Goal: Use online tool/utility: Use online tool/utility

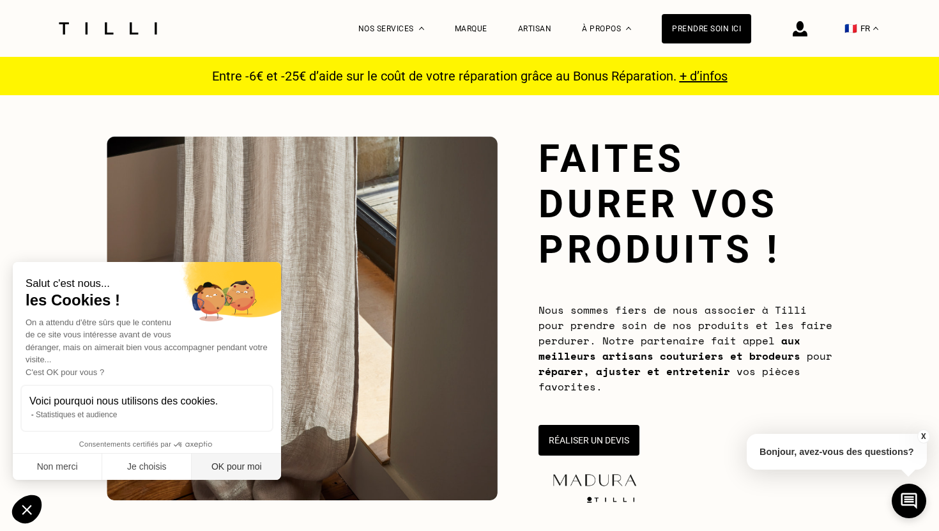
click at [252, 464] on button "OK pour moi" at bounding box center [236, 466] width 89 height 27
checkbox input "true"
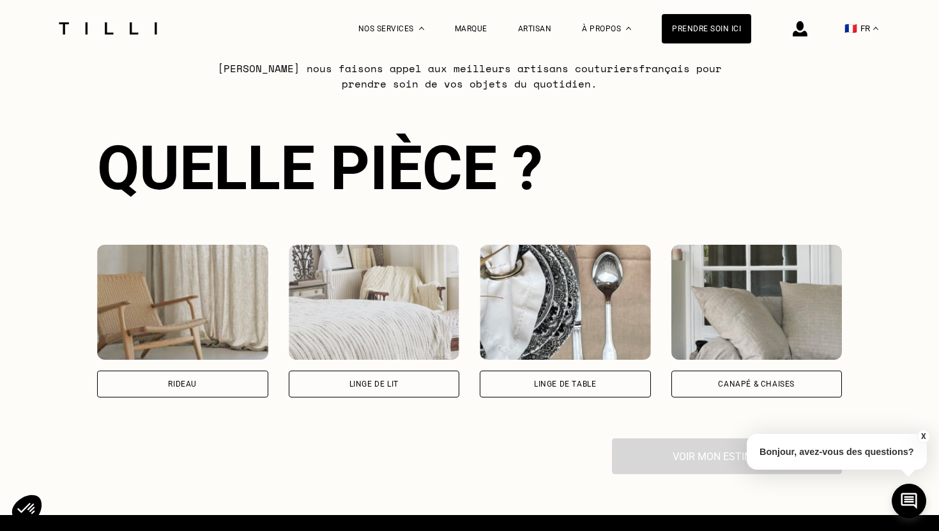
scroll to position [792, 0]
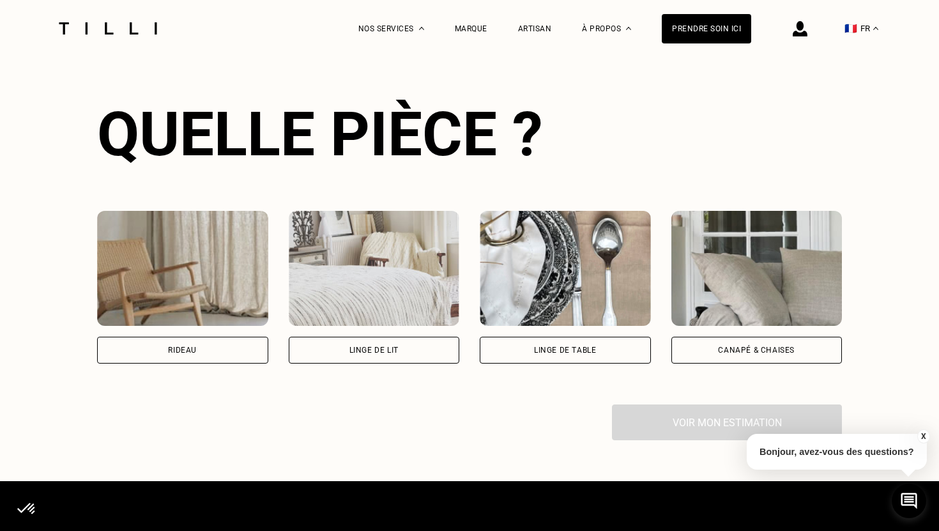
click at [232, 356] on div "Rideau" at bounding box center [182, 350] width 171 height 27
select select "FR"
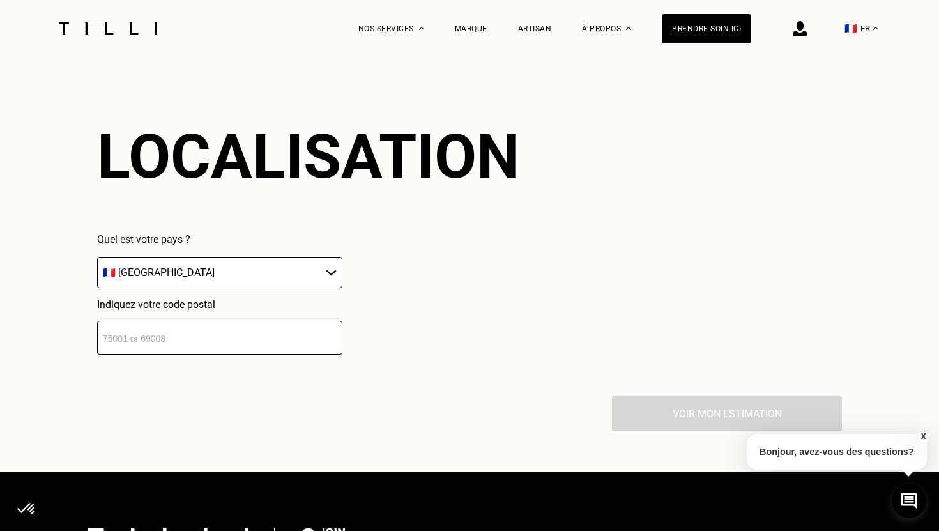
scroll to position [1118, 0]
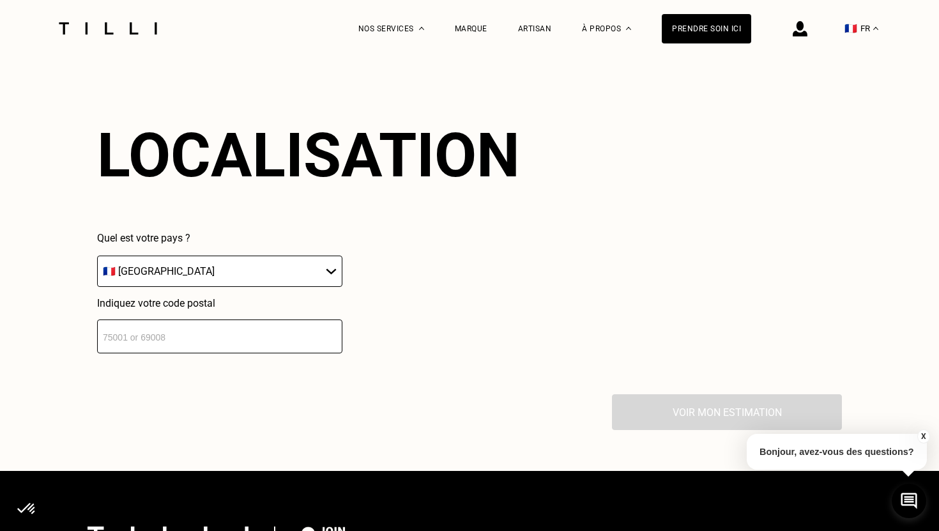
click at [226, 326] on input "number" at bounding box center [219, 336] width 245 height 34
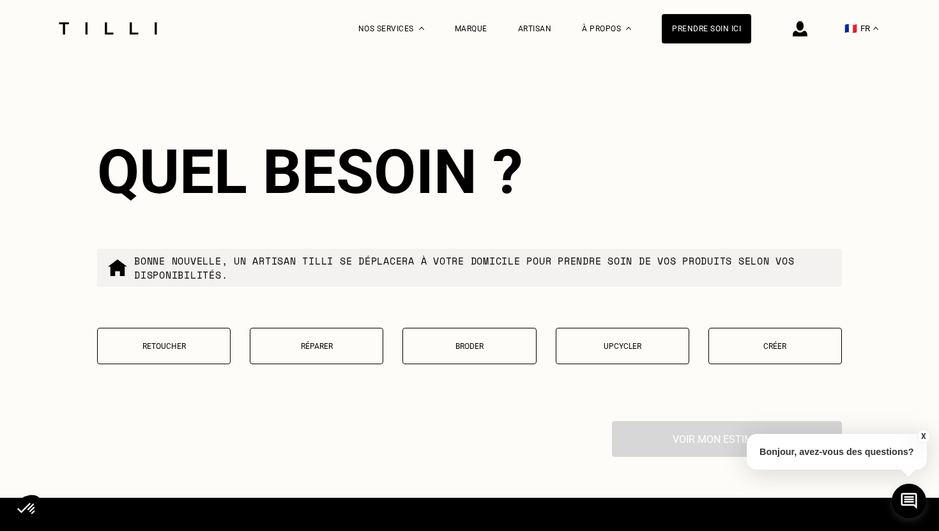
scroll to position [1432, 0]
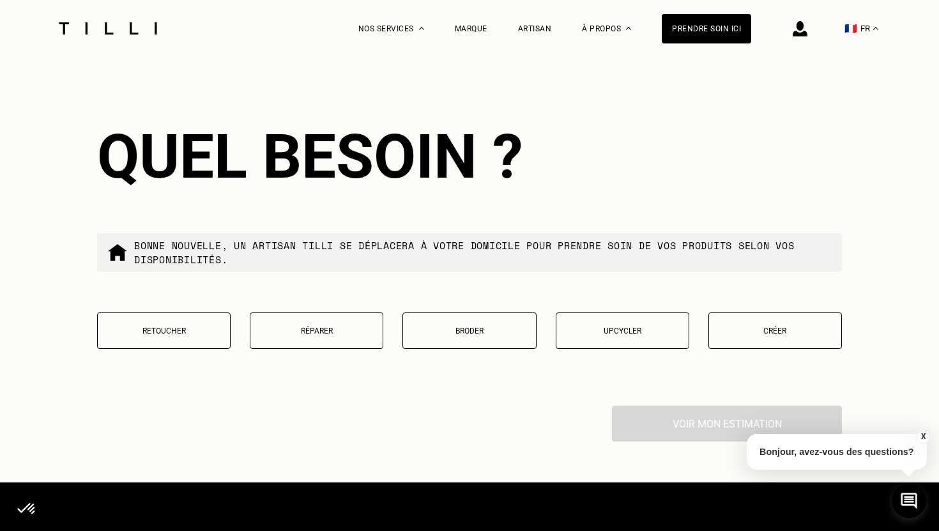
type input "75013"
click at [220, 330] on p "Retoucher" at bounding box center [163, 330] width 119 height 9
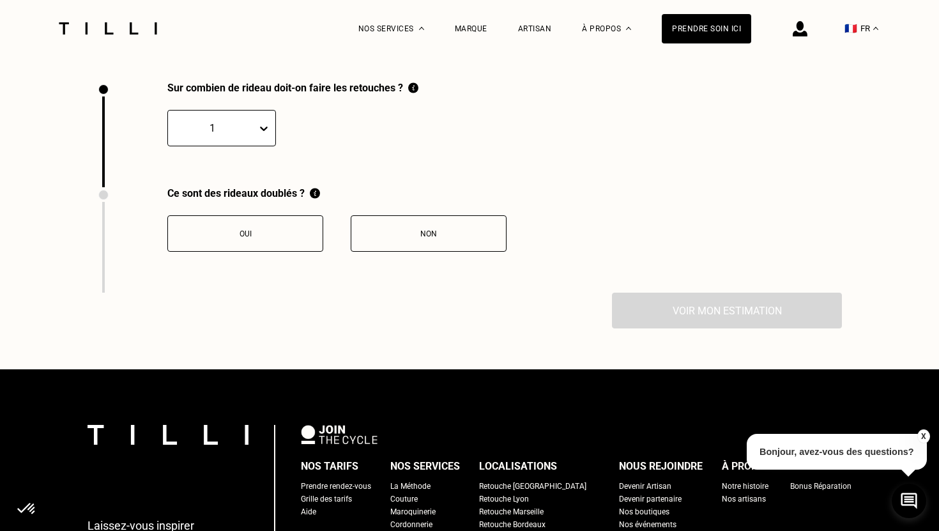
scroll to position [1759, 0]
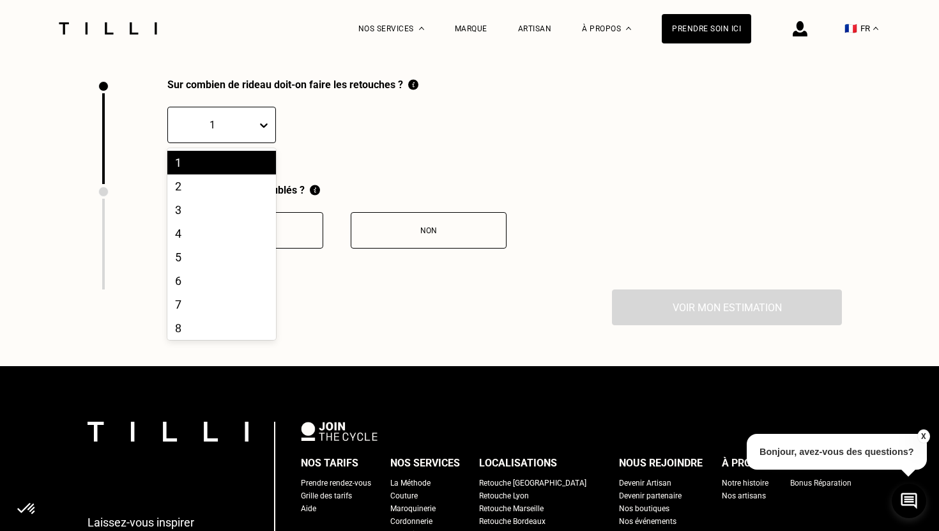
click at [264, 127] on icon at bounding box center [264, 125] width 8 height 4
click at [245, 181] on div "2" at bounding box center [221, 186] width 109 height 24
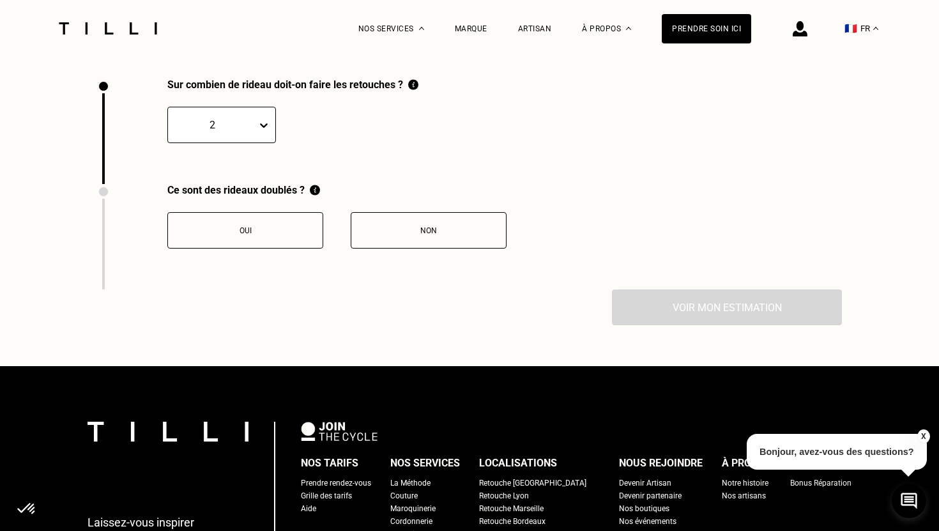
click at [381, 229] on div "Non" at bounding box center [429, 230] width 142 height 9
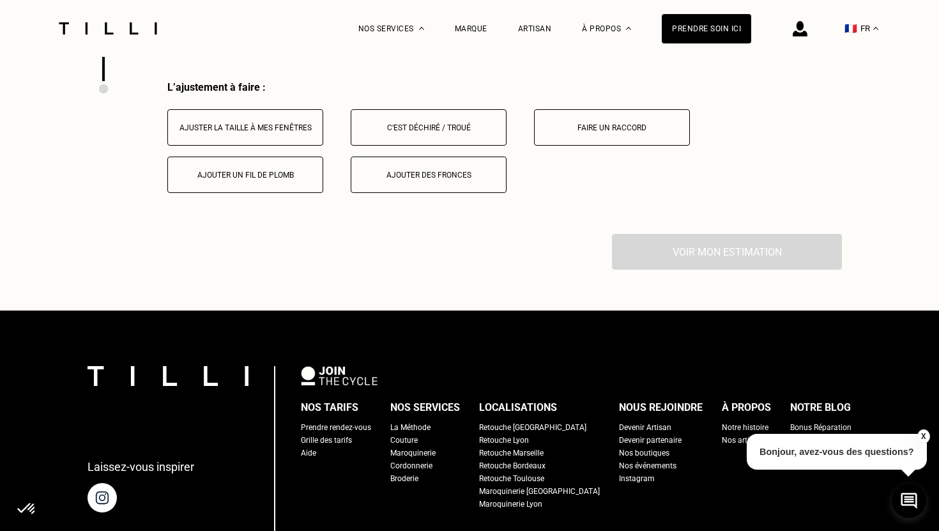
scroll to position [1970, 0]
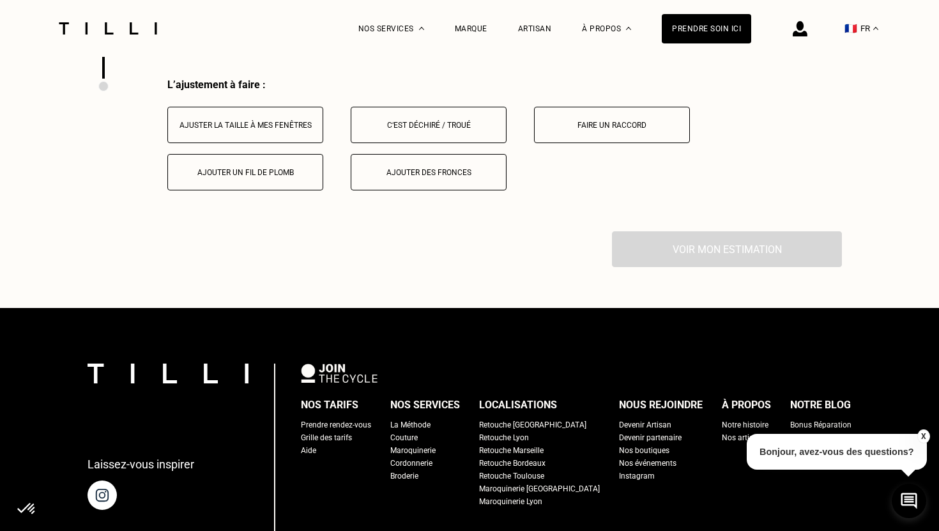
click at [297, 131] on button "Ajuster la taille à mes fenêtres" at bounding box center [245, 125] width 156 height 36
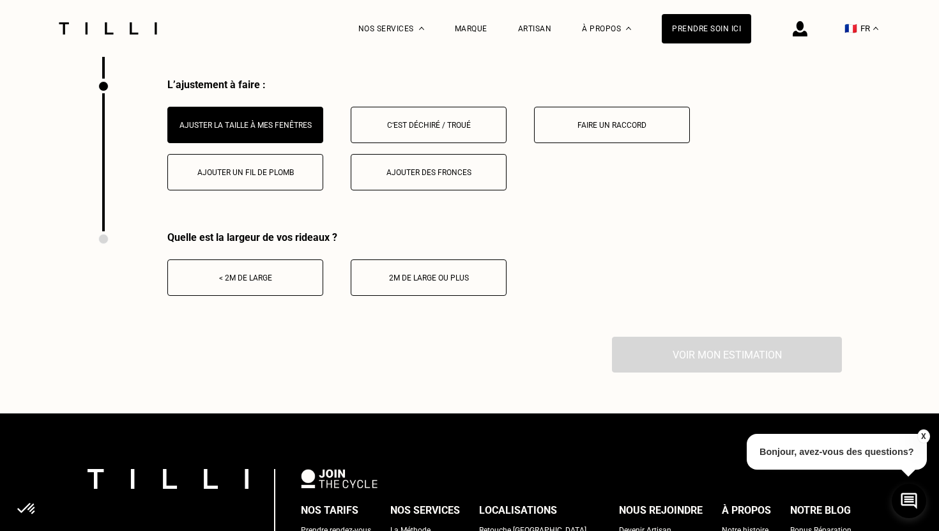
click at [384, 275] on div "2m de large ou plus" at bounding box center [429, 277] width 142 height 9
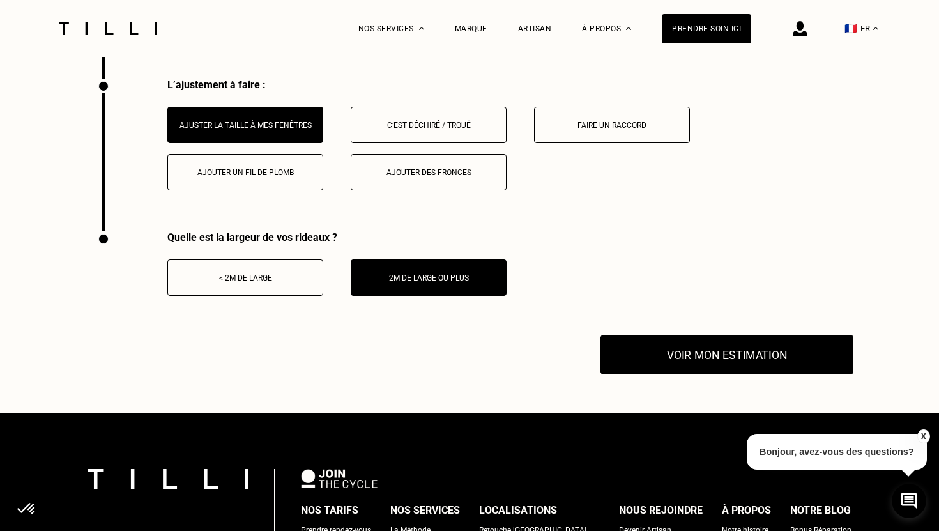
click at [664, 353] on button "Voir mon estimation" at bounding box center [726, 355] width 253 height 40
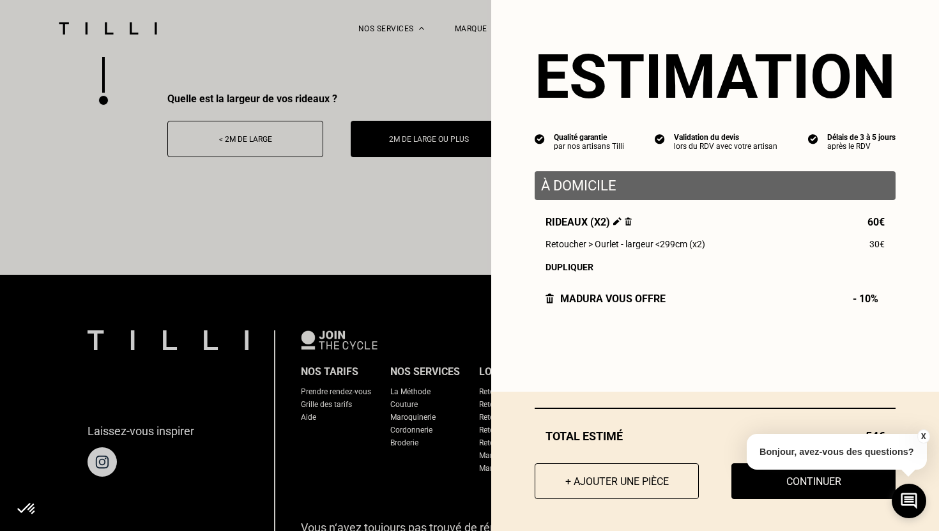
scroll to position [2110, 0]
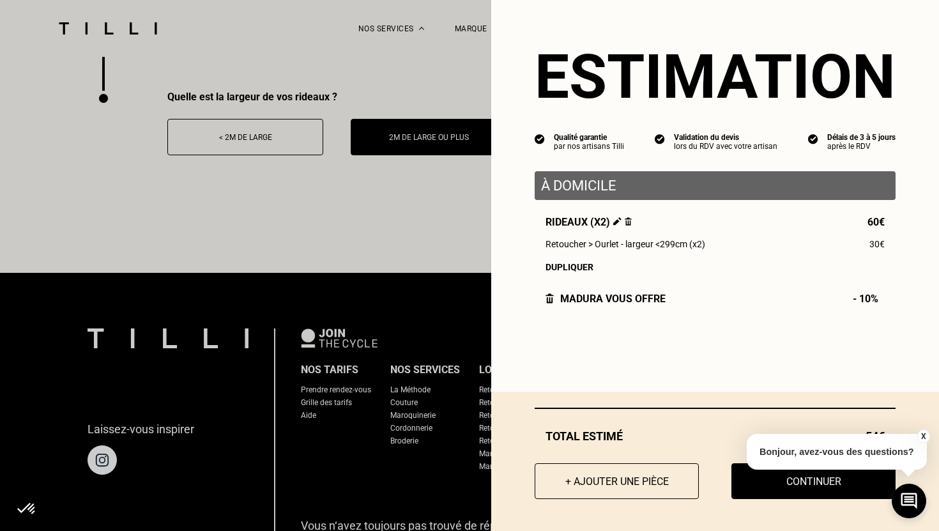
click at [923, 434] on button "X" at bounding box center [922, 436] width 13 height 14
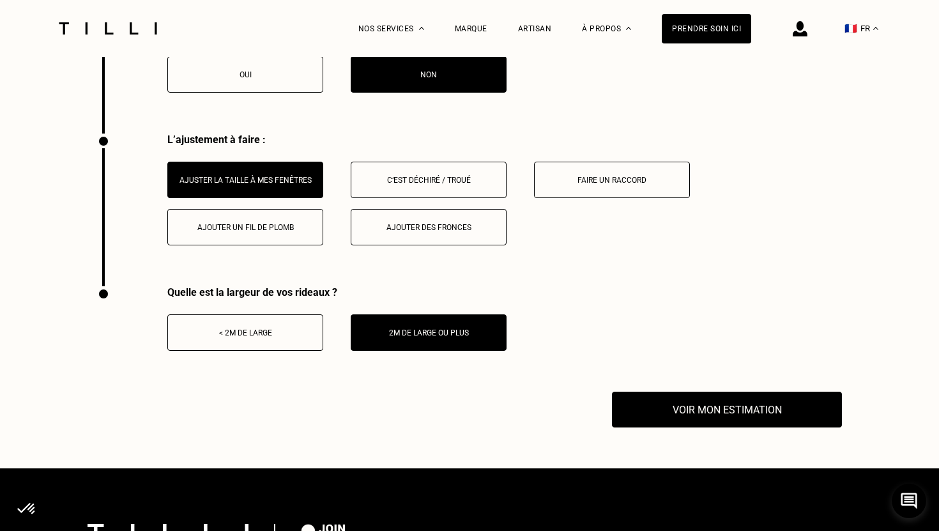
scroll to position [1914, 0]
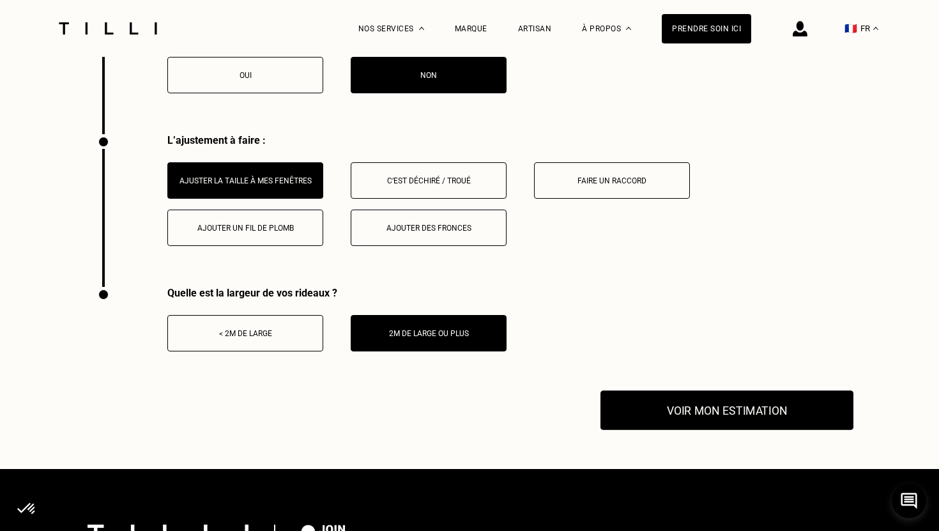
click at [743, 395] on button "Voir mon estimation" at bounding box center [726, 410] width 253 height 40
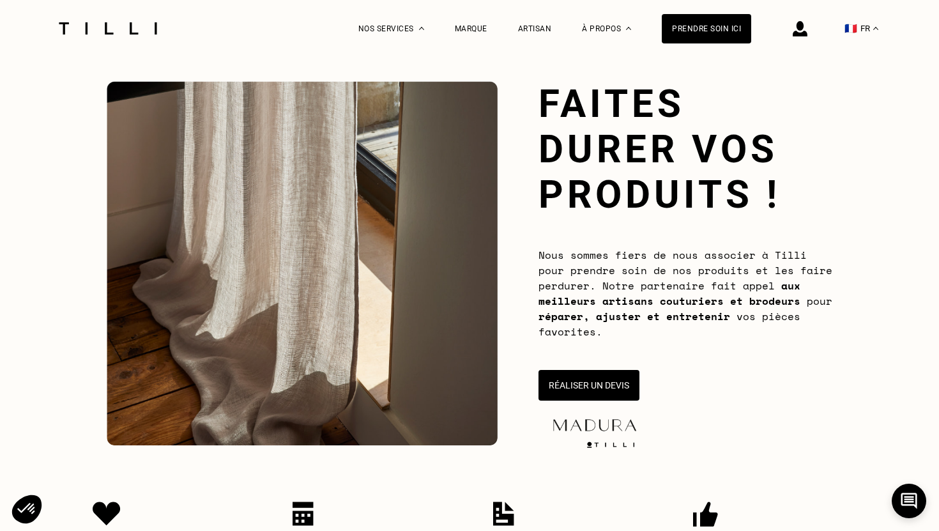
scroll to position [0, 0]
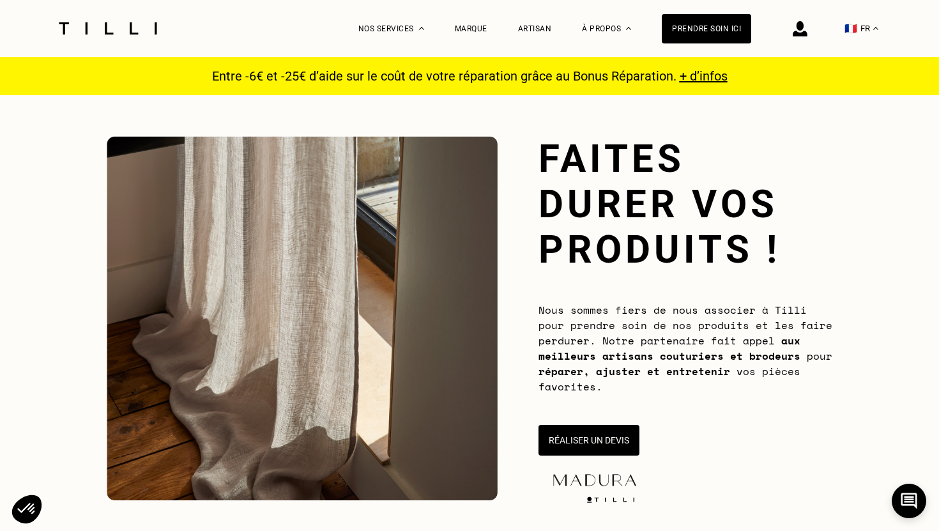
click at [304, 74] on p "Entre -6€ et -25€ d’aide sur le coût de votre réparation grâce au Bonus Réparat…" at bounding box center [469, 75] width 531 height 15
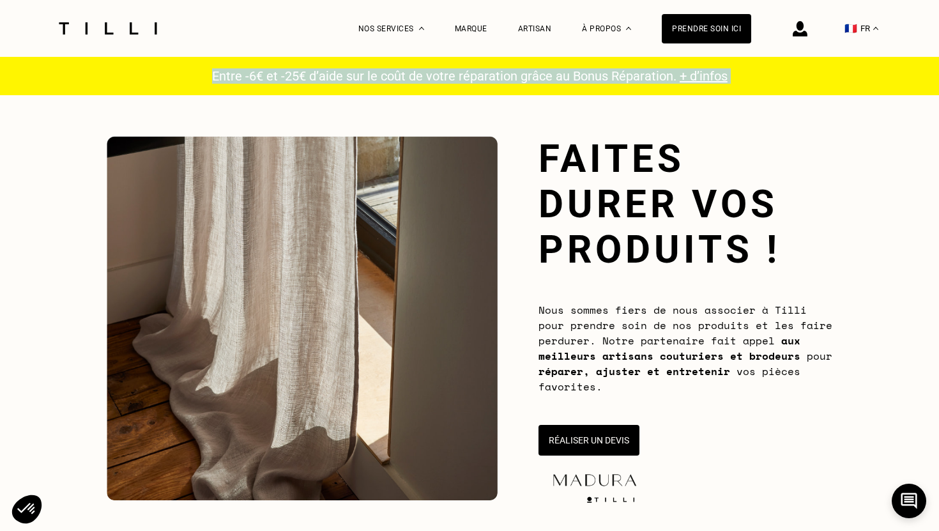
click at [304, 74] on p "Entre -6€ et -25€ d’aide sur le coût de votre réparation grâce au Bonus Réparat…" at bounding box center [469, 75] width 531 height 15
click at [305, 73] on p "Entre -6€ et -25€ d’aide sur le coût de votre réparation grâce au Bonus Réparat…" at bounding box center [469, 75] width 531 height 15
